Goal: Transaction & Acquisition: Purchase product/service

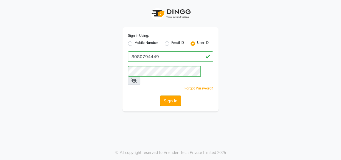
click at [176, 95] on button "Sign In" at bounding box center [170, 100] width 21 height 10
drag, startPoint x: 163, startPoint y: 58, endPoint x: 163, endPoint y: 61, distance: 3.3
click at [164, 58] on input "8080794449" at bounding box center [170, 56] width 85 height 10
type input "kaizo"
click at [161, 95] on button "Sign In" at bounding box center [170, 100] width 21 height 10
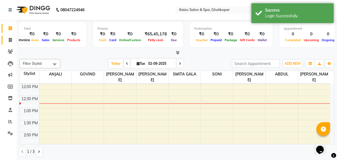
click at [10, 37] on span at bounding box center [10, 40] width 10 height 6
select select "service"
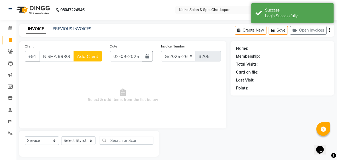
scroll to position [0, 13]
click at [45, 58] on input "NISHA 9930876130" at bounding box center [56, 56] width 34 height 10
type input "9930876130"
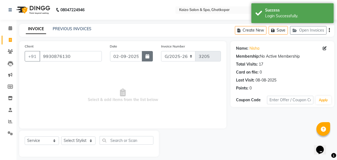
click at [147, 59] on button "button" at bounding box center [147, 56] width 11 height 10
select select "9"
select select "2025"
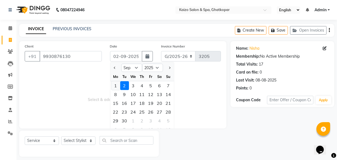
click at [113, 85] on div "1" at bounding box center [115, 85] width 9 height 9
type input "[DATE]"
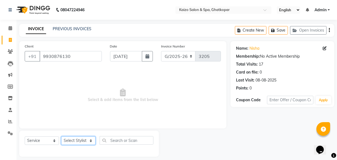
click at [69, 139] on select "Select Stylist [PERSON_NAME] ANJALI [PERSON_NAME] [PERSON_NAME] Front Desk [PER…" at bounding box center [78, 140] width 34 height 9
click at [78, 138] on select "Select Stylist [PERSON_NAME] ANJALI [PERSON_NAME] [PERSON_NAME] Front Desk [PER…" at bounding box center [78, 140] width 34 height 9
select select "43012"
click at [61, 136] on select "Select Stylist [PERSON_NAME] ANJALI [PERSON_NAME] [PERSON_NAME] Front Desk [PER…" at bounding box center [78, 140] width 34 height 9
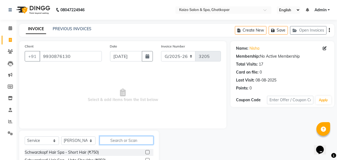
click at [125, 141] on input "text" at bounding box center [127, 140] width 54 height 9
type input "BIO"
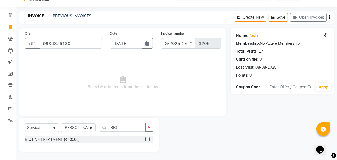
click at [148, 139] on label at bounding box center [147, 139] width 4 height 4
click at [148, 139] on input "checkbox" at bounding box center [147, 140] width 4 height 4
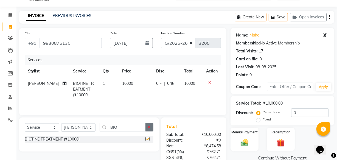
checkbox input "false"
click at [153, 127] on button "button" at bounding box center [149, 127] width 8 height 9
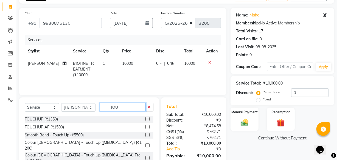
scroll to position [60, 0]
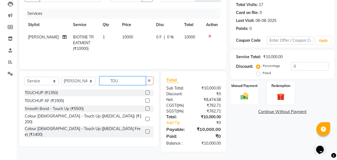
type input "TOU"
click at [146, 91] on label at bounding box center [147, 93] width 4 height 4
click at [146, 91] on input "checkbox" at bounding box center [147, 93] width 4 height 4
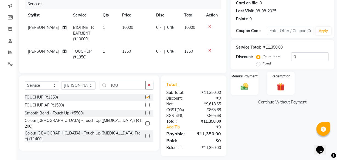
checkbox input "false"
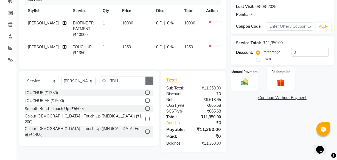
click at [151, 80] on button "button" at bounding box center [149, 81] width 8 height 9
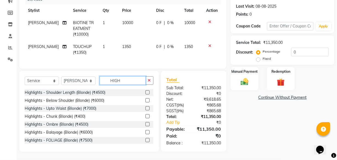
type input "HIGH"
click at [145, 92] on label at bounding box center [147, 92] width 4 height 4
click at [145, 92] on input "checkbox" at bounding box center [147, 93] width 4 height 4
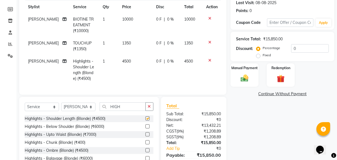
checkbox input "false"
click at [123, 61] on span "4500" at bounding box center [126, 61] width 9 height 5
select select "43012"
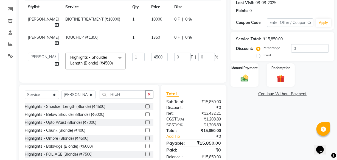
click at [129, 61] on td "1" at bounding box center [138, 60] width 19 height 23
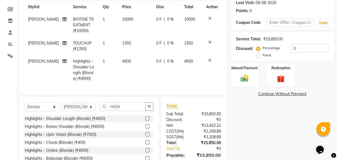
click at [126, 62] on td "4500" at bounding box center [136, 70] width 34 height 30
select select "43012"
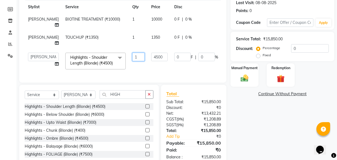
drag, startPoint x: 126, startPoint y: 62, endPoint x: 136, endPoint y: 60, distance: 10.1
click at [129, 62] on td "1" at bounding box center [138, 60] width 19 height 23
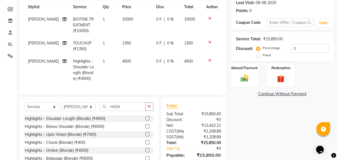
click at [137, 59] on td "4500" at bounding box center [136, 70] width 34 height 30
select select "43012"
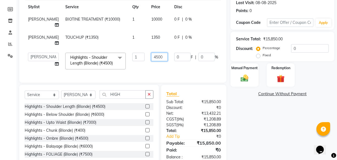
click at [151, 60] on input "4500" at bounding box center [159, 57] width 16 height 9
click at [151, 59] on input "4500" at bounding box center [159, 57] width 16 height 9
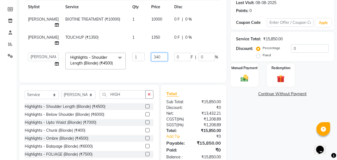
type input "3400"
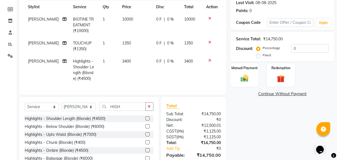
click at [141, 36] on tbody "[PERSON_NAME] TREATMENT (₹10000) 1 10000 0 F | 0 % 10000 SALIM TOUCHUP (₹1350) …" at bounding box center [123, 49] width 196 height 72
click at [126, 43] on td "1350" at bounding box center [136, 46] width 34 height 18
select select "43012"
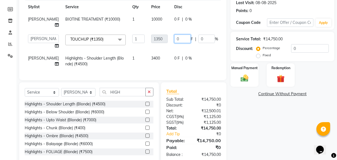
click at [174, 38] on input "0" at bounding box center [182, 39] width 16 height 9
click at [148, 47] on td "1350" at bounding box center [159, 41] width 23 height 21
select select "43012"
click at [174, 40] on input "0" at bounding box center [182, 39] width 16 height 9
type input "2800"
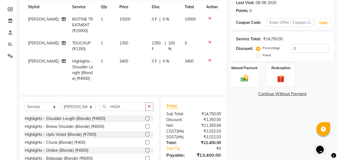
click at [149, 48] on tr "[PERSON_NAME] (₹1350) 1 1350 1350 F | 100 % 0" at bounding box center [123, 46] width 196 height 18
click at [168, 46] on span "100 %" at bounding box center [173, 46] width 10 height 12
select select "43012"
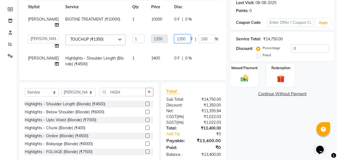
click at [174, 42] on input "1350" at bounding box center [182, 39] width 16 height 9
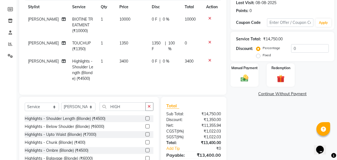
click at [168, 44] on td "1350 F | 100 %" at bounding box center [164, 46] width 33 height 18
select select "43012"
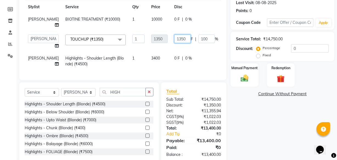
click at [174, 41] on input "1350" at bounding box center [182, 39] width 16 height 9
type input "1"
click at [185, 49] on tr "[PERSON_NAME] ANJALI [PERSON_NAME] [PERSON_NAME] Front Desk [PERSON_NAME] IFTES…" at bounding box center [141, 41] width 232 height 21
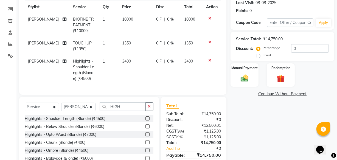
click at [210, 40] on icon at bounding box center [209, 42] width 3 height 4
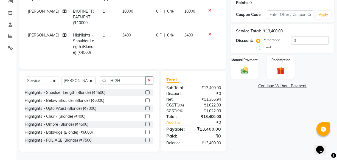
scroll to position [89, 0]
click at [153, 80] on div "Select Service Product Membership Package Voucher Prepaid Gift Card Select Styl…" at bounding box center [89, 111] width 140 height 81
click at [148, 80] on icon "button" at bounding box center [149, 80] width 3 height 4
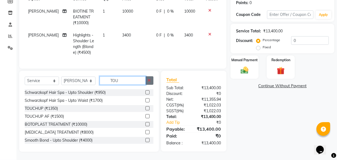
scroll to position [89, 0]
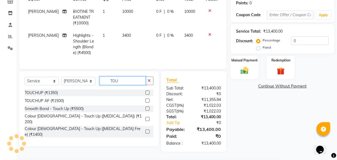
type input "TOU"
drag, startPoint x: 148, startPoint y: 115, endPoint x: 152, endPoint y: 112, distance: 5.7
click at [148, 117] on label at bounding box center [147, 119] width 4 height 4
click at [148, 117] on input "checkbox" at bounding box center [147, 119] width 4 height 4
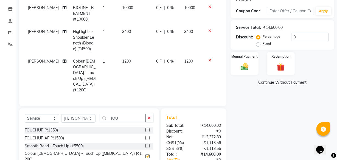
checkbox input "false"
click at [126, 64] on td "1200" at bounding box center [136, 75] width 34 height 41
select select "43012"
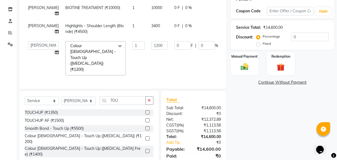
click at [126, 64] on div "Services Stylist Service Qty Price Disc Total Action SALIM BIOTINE TREATMENT (₹…" at bounding box center [123, 31] width 196 height 104
click at [151, 46] on input "1200" at bounding box center [159, 45] width 16 height 9
type input "1"
type input "2800"
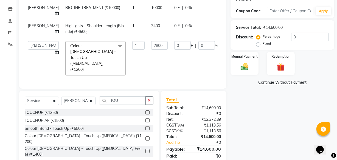
click at [123, 57] on tr "[PERSON_NAME] ANJALI [PERSON_NAME] [PERSON_NAME] Front Desk [PERSON_NAME] IFTES…" at bounding box center [141, 58] width 232 height 41
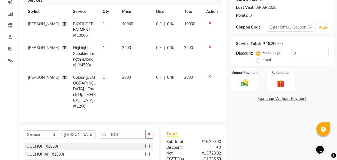
scroll to position [64, 0]
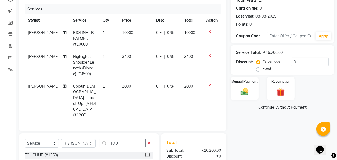
click at [126, 35] on span "10000" at bounding box center [127, 32] width 11 height 5
select select "43012"
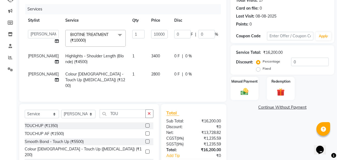
click at [129, 35] on td "1" at bounding box center [138, 38] width 19 height 23
click at [151, 34] on input "10000" at bounding box center [159, 34] width 16 height 9
click at [151, 35] on input "10000" at bounding box center [159, 34] width 16 height 9
type input "7800"
click at [148, 46] on td "7800" at bounding box center [159, 38] width 23 height 23
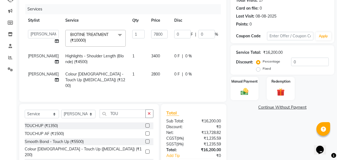
select select "43012"
click at [149, 65] on td "3400" at bounding box center [159, 59] width 23 height 18
select select "43012"
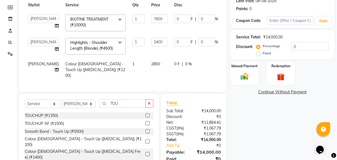
scroll to position [106, 0]
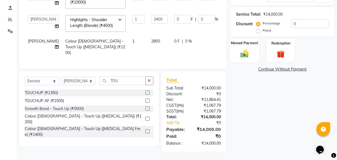
click at [255, 46] on div "Manual Payment" at bounding box center [244, 50] width 29 height 24
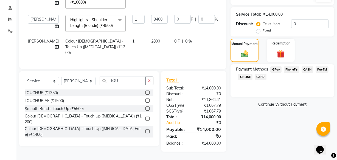
click at [294, 66] on span "PhonePe" at bounding box center [292, 69] width 16 height 6
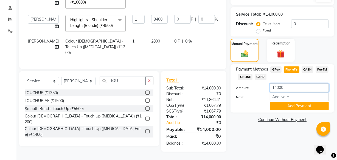
click at [288, 86] on input "14000" at bounding box center [299, 87] width 59 height 9
type input "1"
type input "2500"
click at [275, 102] on button "Add Payment" at bounding box center [299, 106] width 59 height 9
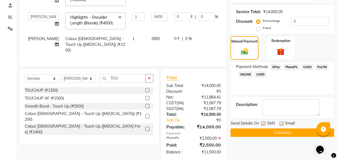
scroll to position [117, 0]
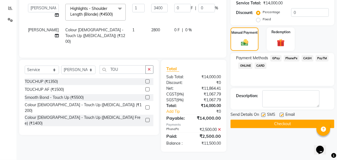
click at [310, 55] on span "CASH" at bounding box center [307, 58] width 12 height 6
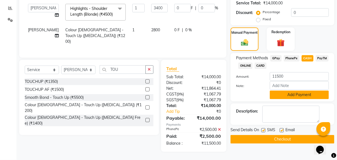
click at [283, 91] on button "Add Payment" at bounding box center [299, 95] width 59 height 9
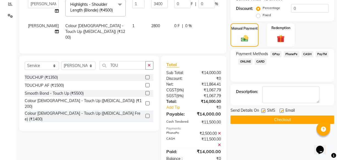
click at [274, 118] on button "Checkout" at bounding box center [282, 119] width 104 height 9
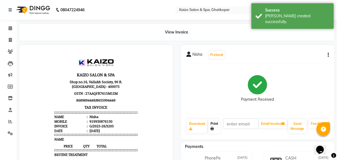
click at [220, 124] on link "Print" at bounding box center [214, 126] width 12 height 14
select select "service"
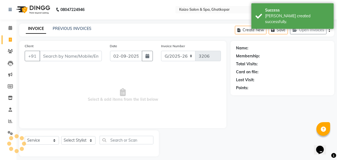
scroll to position [5, 0]
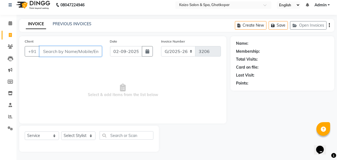
paste input "9869675182"
type input "9869675182"
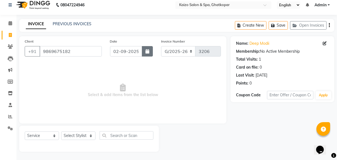
click at [149, 48] on button "button" at bounding box center [147, 51] width 11 height 10
select select "9"
select select "2025"
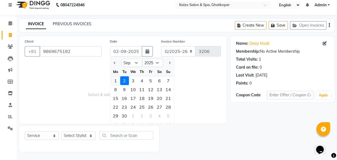
click at [114, 79] on div "1" at bounding box center [115, 80] width 9 height 9
type input "[DATE]"
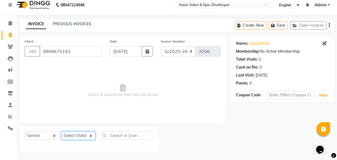
click at [72, 136] on select "Select Stylist [PERSON_NAME] ANJALI [PERSON_NAME] [PERSON_NAME] Front Desk [PER…" at bounding box center [78, 135] width 34 height 9
select select "9126"
click at [61, 131] on select "Select Stylist [PERSON_NAME] ANJALI [PERSON_NAME] [PERSON_NAME] Front Desk [PER…" at bounding box center [78, 135] width 34 height 9
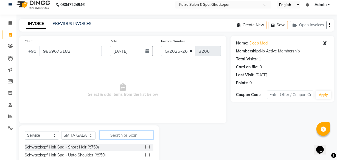
click at [119, 135] on input "text" at bounding box center [127, 135] width 54 height 9
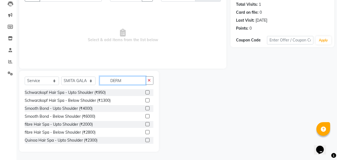
scroll to position [21, 0]
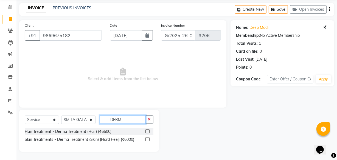
type input "DERM"
drag, startPoint x: 148, startPoint y: 138, endPoint x: 150, endPoint y: 118, distance: 20.1
click at [147, 137] on label at bounding box center [147, 139] width 4 height 4
click at [147, 138] on input "checkbox" at bounding box center [147, 140] width 4 height 4
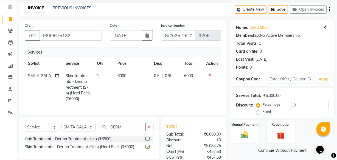
checkbox input "false"
click at [124, 78] on span "6000" at bounding box center [122, 75] width 9 height 5
select select "9126"
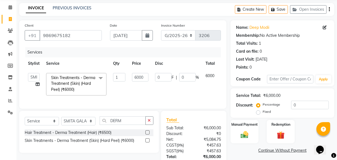
click at [124, 78] on input "1" at bounding box center [119, 77] width 12 height 9
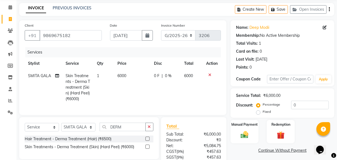
click at [142, 80] on td "6000" at bounding box center [132, 87] width 36 height 35
select select "9126"
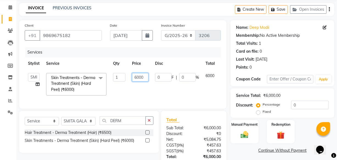
click at [139, 78] on input "6000" at bounding box center [140, 77] width 16 height 9
type input "12500"
click at [130, 92] on td "12500" at bounding box center [140, 84] width 23 height 29
select select "9126"
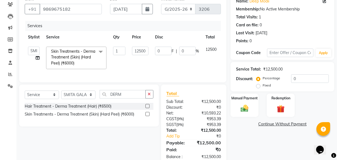
scroll to position [64, 0]
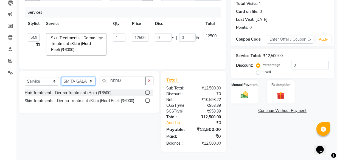
click at [90, 80] on select "Select Stylist [PERSON_NAME] ANJALI [PERSON_NAME] [PERSON_NAME] Front Desk [PER…" at bounding box center [78, 81] width 34 height 9
select select "8836"
click at [61, 77] on select "Select Stylist [PERSON_NAME] ANJALI [PERSON_NAME] [PERSON_NAME] Front Desk [PER…" at bounding box center [78, 81] width 34 height 9
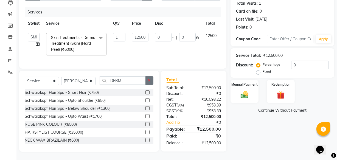
click at [149, 81] on icon "button" at bounding box center [149, 80] width 3 height 4
type input "C"
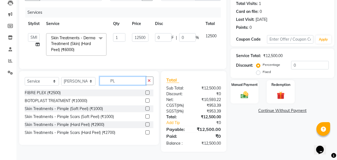
type input "PL"
click at [148, 92] on label at bounding box center [147, 93] width 4 height 4
click at [148, 92] on input "checkbox" at bounding box center [147, 93] width 4 height 4
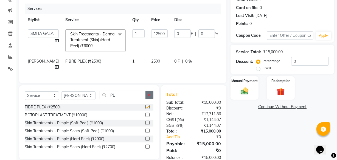
checkbox input "false"
click at [149, 97] on icon "button" at bounding box center [149, 95] width 3 height 4
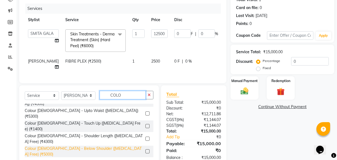
scroll to position [75, 0]
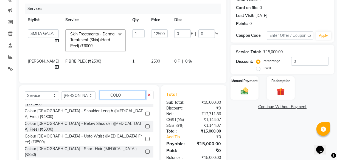
type input "COLO"
drag, startPoint x: 143, startPoint y: 123, endPoint x: 142, endPoint y: 115, distance: 8.0
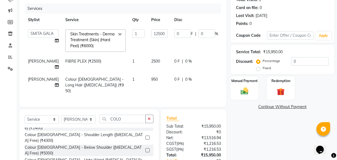
checkbox input "false"
click at [151, 61] on span "2500" at bounding box center [155, 61] width 9 height 5
select select "8836"
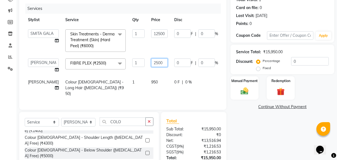
click at [151, 61] on input "2500" at bounding box center [159, 62] width 16 height 9
type input "1000"
click at [129, 89] on td "1" at bounding box center [138, 88] width 19 height 24
select select "8836"
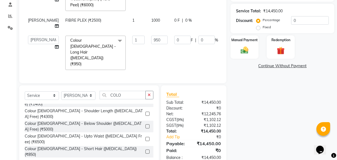
scroll to position [106, 0]
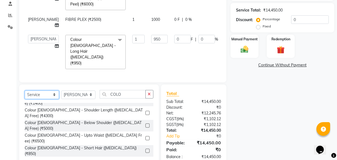
click at [39, 91] on select "Select Service Product Membership Package Voucher Prepaid Gift Card" at bounding box center [42, 95] width 34 height 9
select select "product"
click at [25, 91] on select "Select Service Product Membership Package Voucher Prepaid Gift Card" at bounding box center [42, 95] width 34 height 9
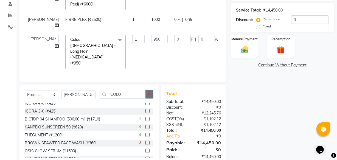
click at [148, 92] on icon "button" at bounding box center [149, 94] width 3 height 4
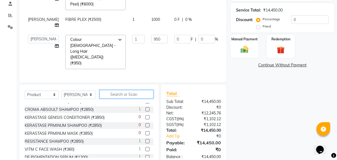
scroll to position [274, 0]
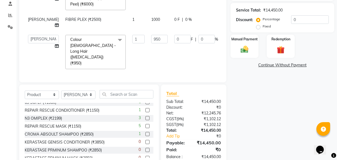
click at [145, 116] on label at bounding box center [147, 118] width 4 height 4
click at [145, 117] on input "checkbox" at bounding box center [147, 119] width 4 height 4
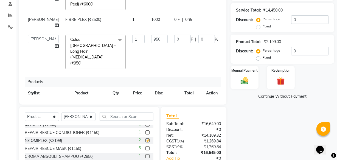
checkbox input "false"
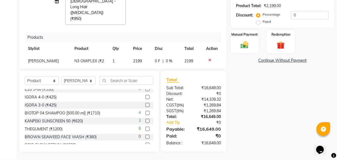
scroll to position [68, 0]
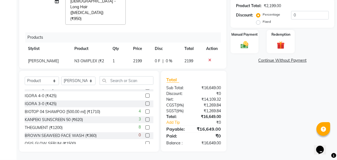
click at [145, 119] on label at bounding box center [147, 119] width 4 height 4
click at [145, 119] on input "checkbox" at bounding box center [147, 120] width 4 height 4
checkbox input "false"
click at [145, 128] on label at bounding box center [147, 127] width 4 height 4
click at [145, 128] on input "checkbox" at bounding box center [147, 128] width 4 height 4
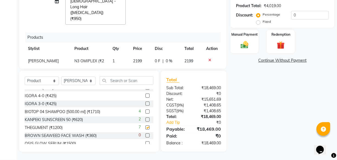
checkbox input "false"
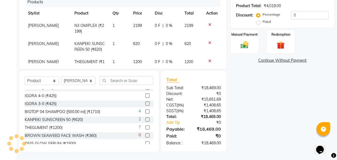
scroll to position [45, 0]
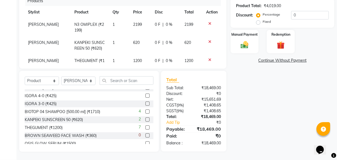
click at [137, 58] on span "1200" at bounding box center [137, 60] width 9 height 5
select select "8836"
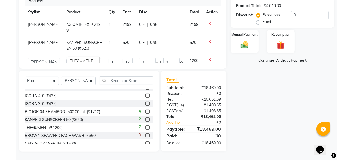
scroll to position [43, 0]
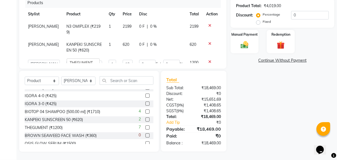
click at [139, 60] on input "0" at bounding box center [147, 64] width 16 height 9
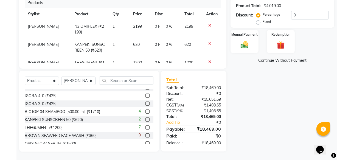
click at [133, 60] on span "1200" at bounding box center [137, 62] width 9 height 5
select select "8836"
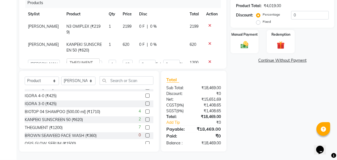
click at [130, 57] on td "1200" at bounding box center [127, 65] width 16 height 16
click at [124, 60] on input "1200" at bounding box center [128, 64] width 10 height 9
type input "3600"
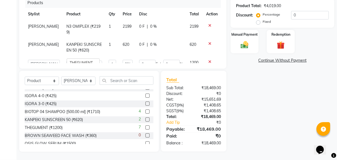
click at [135, 57] on tr "[PERSON_NAME] ANJALI [PERSON_NAME] [PERSON_NAME] Front Desk [PERSON_NAME] IFTES…" at bounding box center [123, 65] width 196 height 16
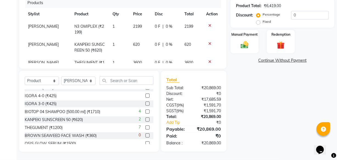
click at [133, 42] on span "620" at bounding box center [136, 44] width 7 height 5
select select "8836"
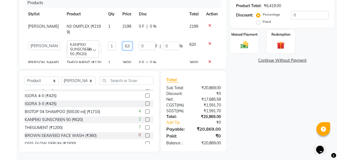
click at [124, 42] on input "620" at bounding box center [127, 46] width 10 height 9
type input "750"
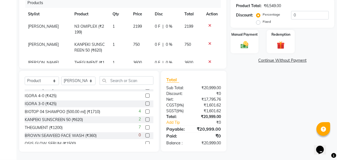
click at [122, 38] on tr "[PERSON_NAME] KANPEKI SUNSCREEN 50 (₹620) 1 750 0 F | 0 % 750" at bounding box center [123, 47] width 196 height 18
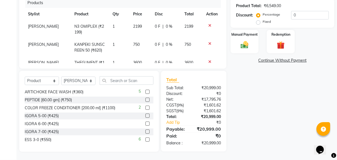
scroll to position [0, 0]
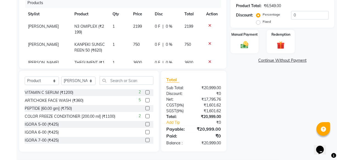
click at [145, 107] on label at bounding box center [147, 108] width 4 height 4
click at [145, 107] on input "checkbox" at bounding box center [147, 109] width 4 height 4
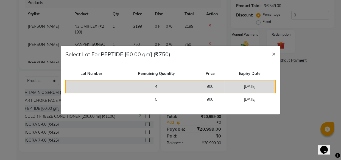
checkbox input "false"
click at [132, 86] on td "4" at bounding box center [156, 86] width 79 height 13
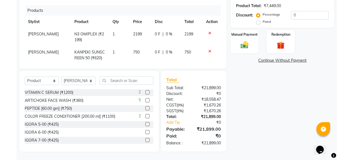
scroll to position [13, 0]
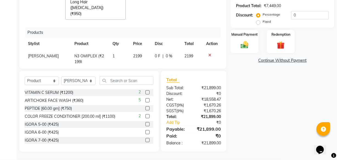
click at [138, 50] on td "2199" at bounding box center [141, 59] width 22 height 18
select select "8836"
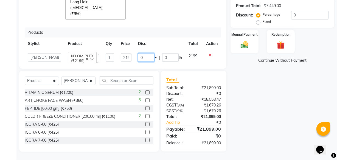
click at [138, 53] on input "0" at bounding box center [146, 57] width 16 height 9
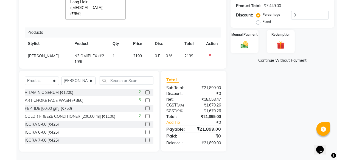
click at [123, 50] on td "1" at bounding box center [119, 59] width 21 height 18
select select "8836"
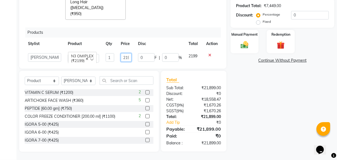
click at [123, 53] on input "2199" at bounding box center [126, 57] width 11 height 9
type input "2200"
click at [157, 50] on td "0 F | 0 %" at bounding box center [160, 58] width 50 height 16
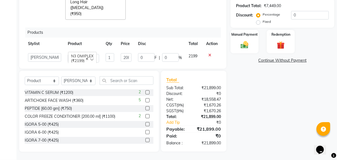
select select "8836"
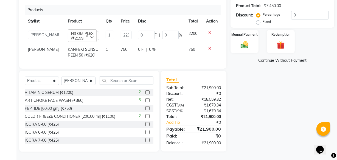
scroll to position [61, 0]
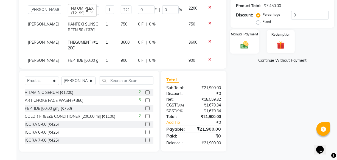
click at [241, 45] on img at bounding box center [244, 44] width 13 height 9
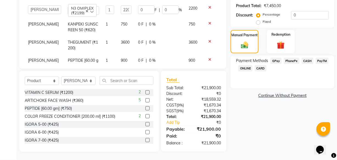
click at [290, 60] on span "PhonePe" at bounding box center [292, 61] width 16 height 6
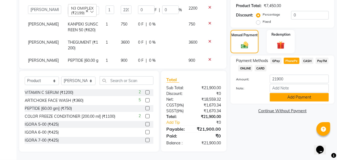
click at [299, 98] on button "Add Payment" at bounding box center [299, 97] width 59 height 9
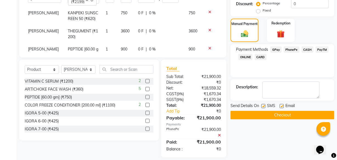
scroll to position [159, 0]
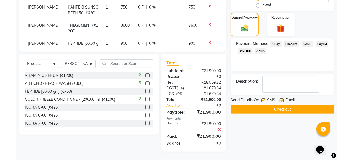
click at [263, 101] on label at bounding box center [263, 100] width 4 height 4
click at [263, 101] on input "checkbox" at bounding box center [263, 101] width 4 height 4
checkbox input "false"
click at [282, 100] on label at bounding box center [282, 100] width 4 height 4
click at [282, 100] on input "checkbox" at bounding box center [282, 101] width 4 height 4
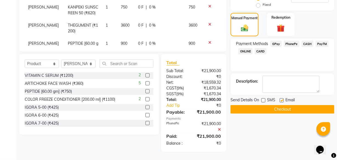
checkbox input "false"
drag, startPoint x: 264, startPoint y: 100, endPoint x: 269, endPoint y: 100, distance: 4.7
click at [264, 100] on label at bounding box center [263, 100] width 4 height 4
click at [264, 100] on input "checkbox" at bounding box center [263, 101] width 4 height 4
checkbox input "true"
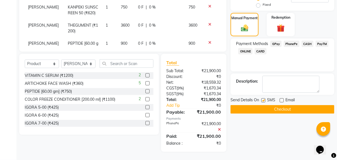
click at [283, 99] on label at bounding box center [282, 100] width 4 height 4
click at [283, 99] on input "checkbox" at bounding box center [282, 101] width 4 height 4
checkbox input "true"
click at [272, 108] on button "Checkout" at bounding box center [282, 109] width 104 height 9
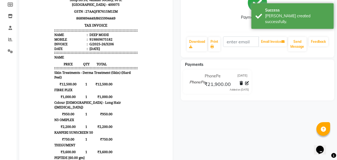
scroll to position [77, 0]
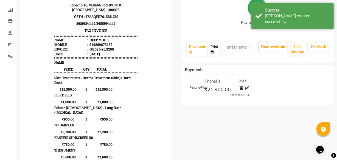
click at [214, 46] on link "Print" at bounding box center [214, 49] width 12 height 14
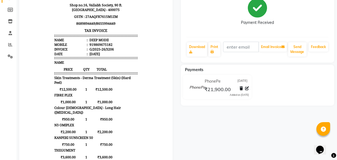
select select "service"
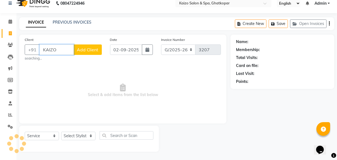
scroll to position [5, 0]
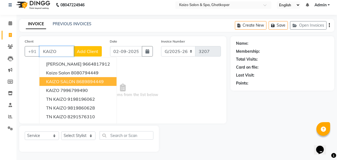
click at [59, 83] on span "KAIZO SALON" at bounding box center [60, 81] width 29 height 5
type input "8689894449"
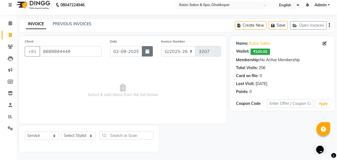
click at [146, 51] on icon "button" at bounding box center [147, 51] width 4 height 4
select select "9"
select select "2025"
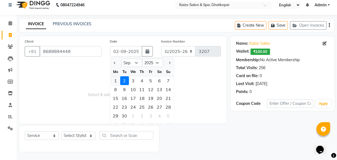
click at [117, 80] on div "1" at bounding box center [115, 80] width 9 height 9
type input "[DATE]"
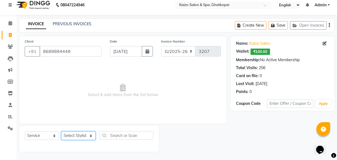
click at [76, 133] on select "Select Stylist [PERSON_NAME] ANJALI [PERSON_NAME] [PERSON_NAME] Front Desk [PER…" at bounding box center [78, 135] width 34 height 9
select select "78278"
click at [61, 131] on select "Select Stylist [PERSON_NAME] ANJALI [PERSON_NAME] [PERSON_NAME] Front Desk [PER…" at bounding box center [78, 135] width 34 height 9
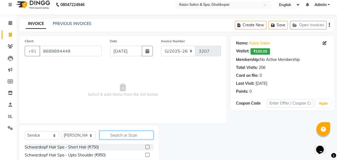
click at [115, 137] on input "text" at bounding box center [127, 135] width 54 height 9
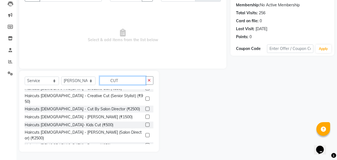
scroll to position [0, 0]
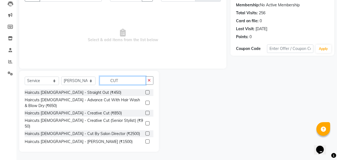
type input "CUT"
click at [145, 111] on label at bounding box center [147, 113] width 4 height 4
click at [145, 111] on input "checkbox" at bounding box center [147, 113] width 4 height 4
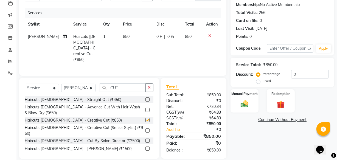
checkbox input "false"
click at [243, 97] on div "Manual Payment" at bounding box center [244, 101] width 29 height 24
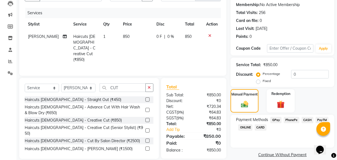
click at [288, 118] on span "PhonePe" at bounding box center [292, 120] width 16 height 6
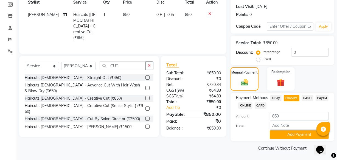
scroll to position [82, 0]
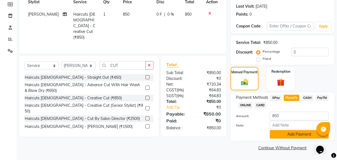
click at [297, 136] on button "Add Payment" at bounding box center [299, 134] width 59 height 9
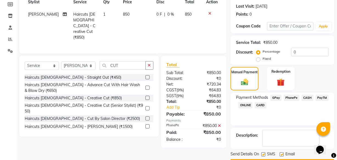
scroll to position [98, 0]
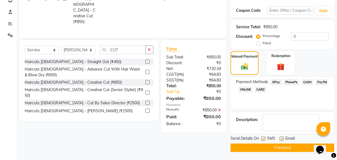
click at [263, 136] on div "SMS" at bounding box center [270, 139] width 18 height 7
click at [264, 139] on label at bounding box center [263, 139] width 4 height 4
click at [264, 139] on input "checkbox" at bounding box center [263, 139] width 4 height 4
checkbox input "false"
click at [283, 139] on label at bounding box center [282, 139] width 4 height 4
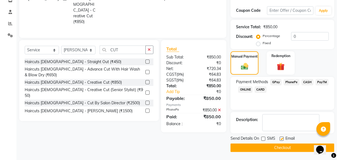
click at [283, 139] on input "checkbox" at bounding box center [282, 139] width 4 height 4
checkbox input "false"
click at [280, 148] on button "Checkout" at bounding box center [282, 147] width 104 height 9
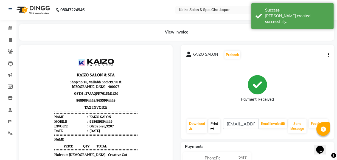
click at [213, 126] on link "Print" at bounding box center [214, 126] width 12 height 14
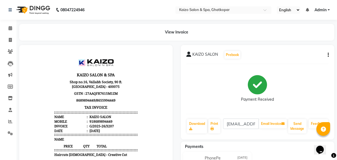
select select "service"
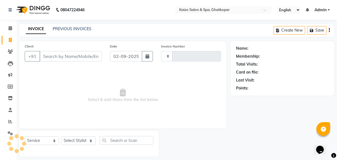
scroll to position [5, 0]
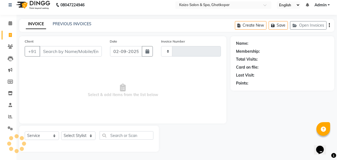
type input "3208"
select select "3500"
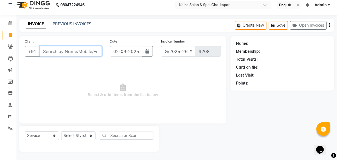
paste input "DEDHIA9920378712"
click at [44, 53] on input "DEDHIA9920378712" at bounding box center [56, 51] width 34 height 10
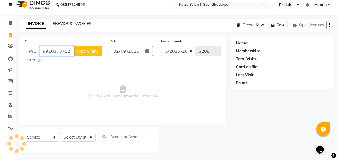
scroll to position [0, 4]
type input "9920378712"
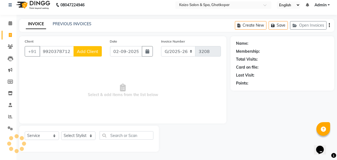
scroll to position [0, 0]
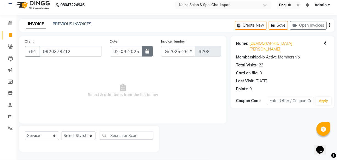
click at [149, 52] on icon "button" at bounding box center [147, 51] width 4 height 4
select select "9"
select select "2025"
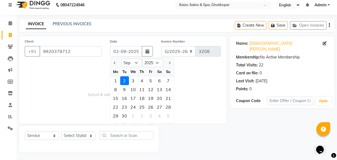
drag, startPoint x: 118, startPoint y: 80, endPoint x: 111, endPoint y: 84, distance: 7.8
click at [118, 80] on div "1" at bounding box center [115, 80] width 9 height 9
type input "[DATE]"
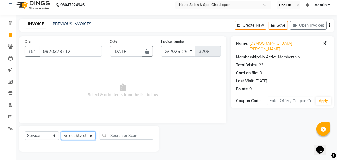
click at [77, 132] on select "Select Stylist [PERSON_NAME] ANJALI [PERSON_NAME] [PERSON_NAME] Front Desk [PER…" at bounding box center [78, 135] width 34 height 9
select select "63173"
click at [61, 131] on select "Select Stylist [PERSON_NAME] ANJALI [PERSON_NAME] [PERSON_NAME] Front Desk [PER…" at bounding box center [78, 135] width 34 height 9
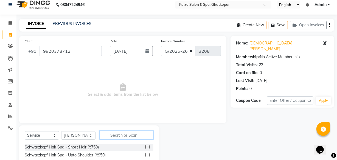
click at [114, 137] on input "text" at bounding box center [127, 135] width 54 height 9
type input "T"
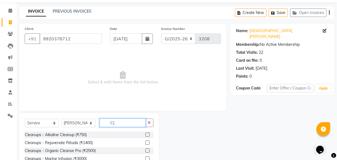
scroll to position [37, 0]
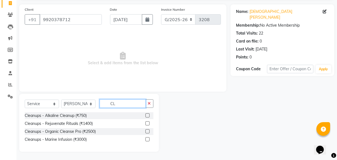
type input "CL"
drag, startPoint x: 148, startPoint y: 139, endPoint x: 143, endPoint y: 121, distance: 18.0
click at [148, 138] on label at bounding box center [147, 139] width 4 height 4
click at [148, 138] on input "checkbox" at bounding box center [147, 140] width 4 height 4
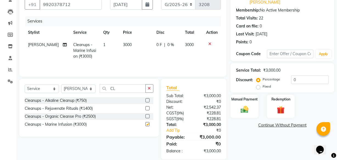
checkbox input "false"
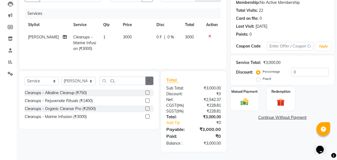
click at [148, 81] on icon "button" at bounding box center [149, 81] width 3 height 4
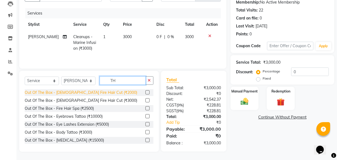
type input "T"
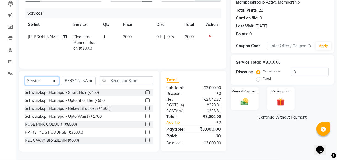
click at [43, 80] on select "Select Service Product Membership Package Voucher Prepaid Gift Card" at bounding box center [42, 81] width 34 height 9
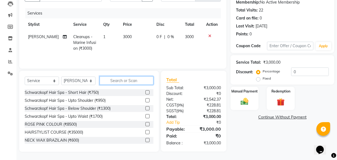
click at [119, 82] on input "text" at bounding box center [127, 80] width 54 height 9
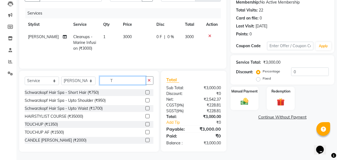
type input "T"
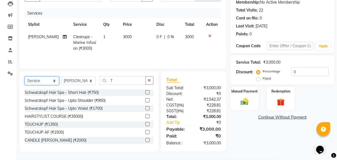
click at [33, 83] on select "Select Service Product Membership Package Voucher Prepaid Gift Card" at bounding box center [42, 81] width 34 height 9
select select "product"
click at [25, 77] on select "Select Service Product Membership Package Voucher Prepaid Gift Card" at bounding box center [42, 81] width 34 height 9
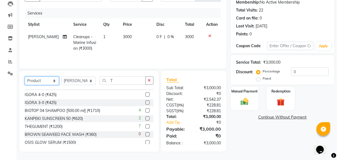
scroll to position [75, 0]
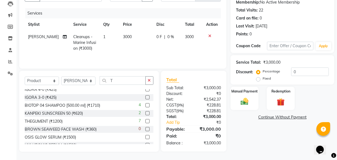
click at [70, 120] on div "THEGUMENT (₹1200) 7" at bounding box center [89, 121] width 129 height 7
click at [80, 122] on div "THEGUMENT (₹1200) 7" at bounding box center [89, 121] width 129 height 7
click at [145, 120] on label at bounding box center [147, 121] width 4 height 4
click at [145, 120] on input "checkbox" at bounding box center [147, 122] width 4 height 4
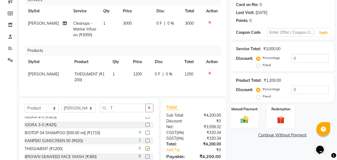
checkbox input "false"
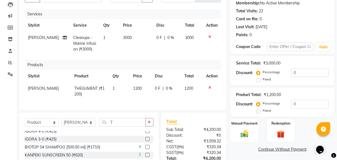
scroll to position [55, 0]
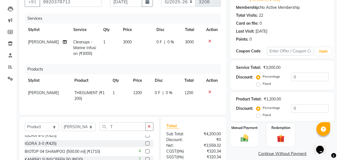
click at [124, 41] on span "3000" at bounding box center [127, 41] width 9 height 5
select select "63173"
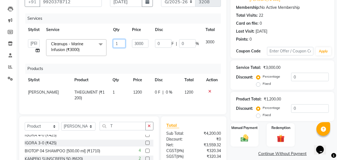
click at [126, 42] on td "1" at bounding box center [119, 47] width 19 height 23
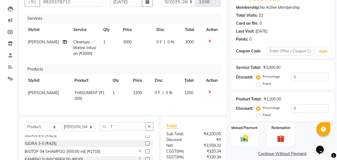
click at [126, 43] on span "3000" at bounding box center [127, 41] width 9 height 5
select select "63173"
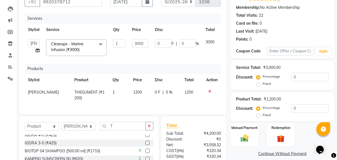
click at [126, 43] on td "1" at bounding box center [119, 47] width 19 height 23
click at [136, 43] on input "3000" at bounding box center [140, 43] width 16 height 9
type input "3500"
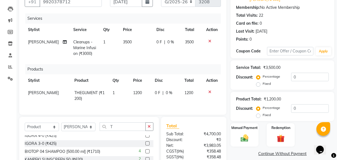
click at [131, 56] on td "3500" at bounding box center [137, 48] width 34 height 24
select select "63173"
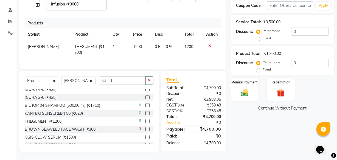
scroll to position [104, 0]
click at [245, 88] on img at bounding box center [244, 92] width 13 height 9
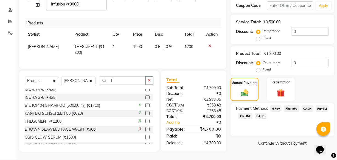
click at [293, 105] on span "PhonePe" at bounding box center [292, 108] width 16 height 6
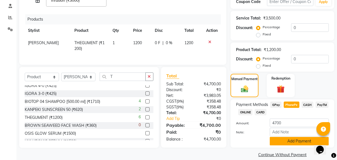
click at [294, 137] on button "Add Payment" at bounding box center [299, 141] width 59 height 9
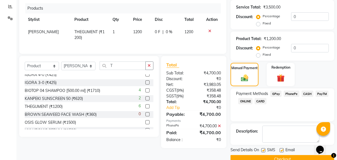
scroll to position [121, 0]
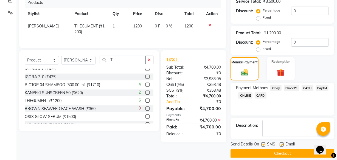
click at [263, 149] on button "Checkout" at bounding box center [282, 153] width 104 height 9
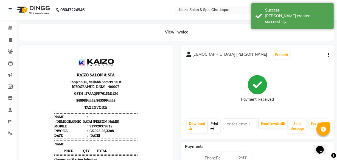
click at [217, 123] on link "Print" at bounding box center [214, 126] width 12 height 14
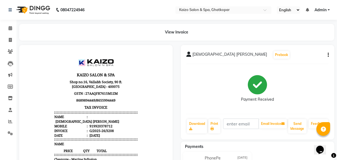
click at [150, 145] on body "KAIZO SALON & SPA Shop no.16, Vallabh Society, 90 ft. [GEOGRAPHIC_DATA] - 40007…" at bounding box center [96, 144] width 138 height 185
select select "service"
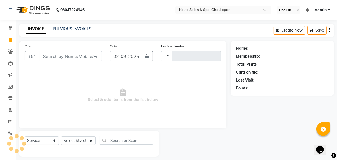
type input "3209"
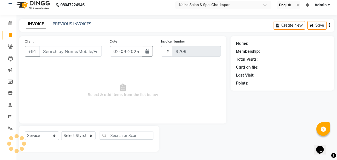
select select "3500"
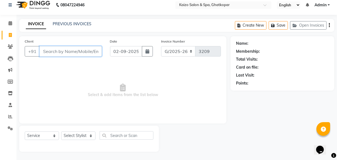
paste input "VADHAR9152199105"
click at [44, 52] on input "VADHAR9152199105" at bounding box center [56, 51] width 34 height 10
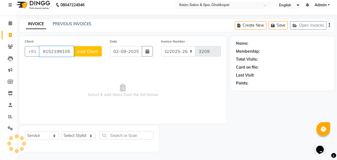
scroll to position [0, 0]
type input "9152199105"
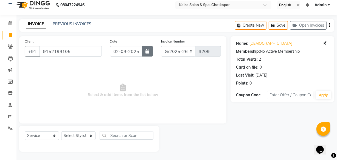
click at [145, 53] on button "button" at bounding box center [147, 51] width 11 height 10
select select "9"
select select "2025"
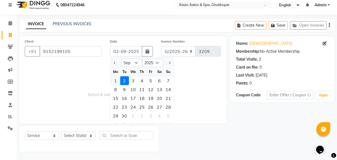
click at [115, 80] on div "1" at bounding box center [115, 80] width 9 height 9
type input "[DATE]"
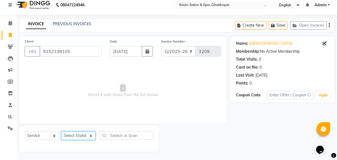
click at [81, 134] on select "Select Stylist [PERSON_NAME] ANJALI [PERSON_NAME] [PERSON_NAME] Front Desk [PER…" at bounding box center [78, 135] width 34 height 9
select select "63173"
click at [61, 131] on select "Select Stylist [PERSON_NAME] ANJALI [PERSON_NAME] [PERSON_NAME] Front Desk [PER…" at bounding box center [78, 135] width 34 height 9
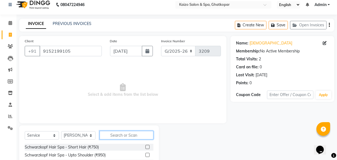
click at [120, 132] on input "text" at bounding box center [127, 135] width 54 height 9
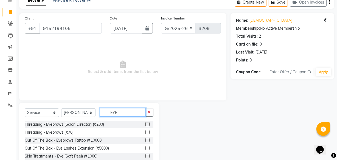
scroll to position [53, 0]
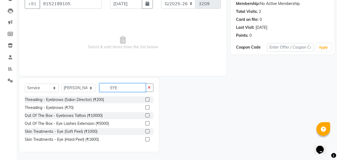
type input "EYE"
click at [148, 108] on label at bounding box center [147, 107] width 4 height 4
click at [148, 108] on input "checkbox" at bounding box center [147, 108] width 4 height 4
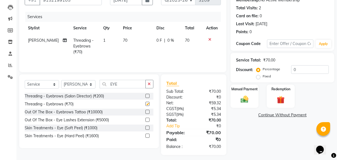
checkbox input "false"
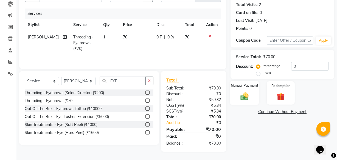
click at [249, 96] on img at bounding box center [244, 95] width 13 height 9
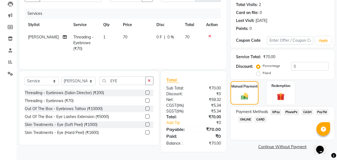
click at [293, 111] on span "PhonePe" at bounding box center [292, 112] width 16 height 6
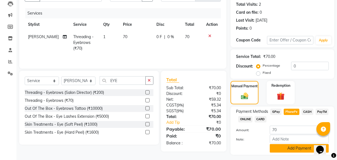
click at [288, 148] on button "Add Payment" at bounding box center [299, 148] width 59 height 9
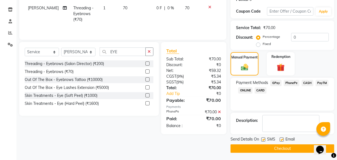
scroll to position [89, 0]
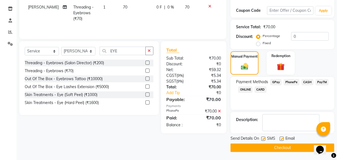
click at [257, 145] on button "Checkout" at bounding box center [282, 147] width 104 height 9
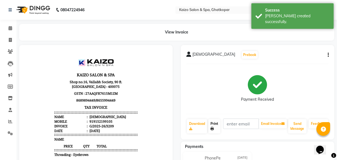
click at [216, 122] on link "Print" at bounding box center [214, 126] width 12 height 14
select select "service"
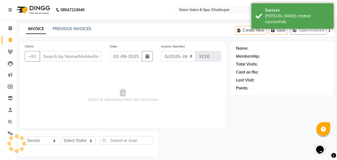
scroll to position [5, 0]
